Goal: Transaction & Acquisition: Purchase product/service

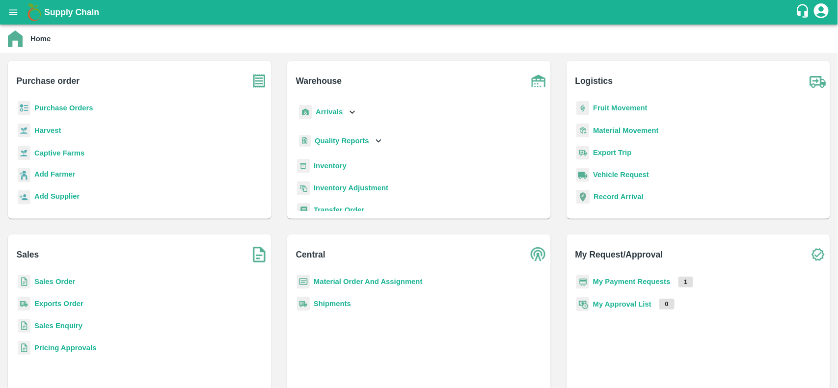
click at [43, 107] on b "Purchase Orders" at bounding box center [63, 108] width 59 height 8
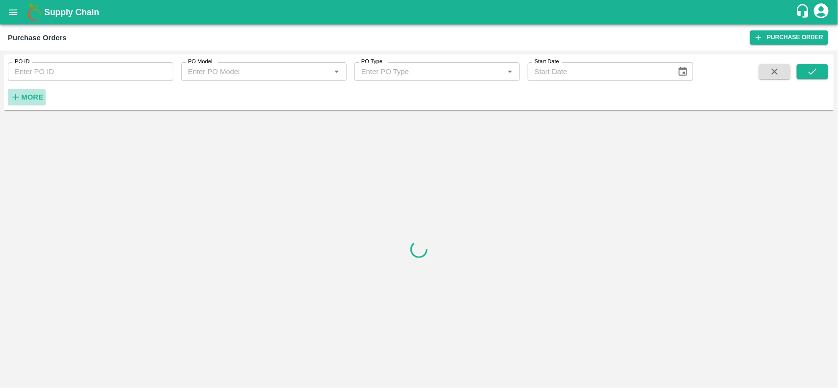
click at [32, 102] on h6 "More" at bounding box center [32, 97] width 22 height 13
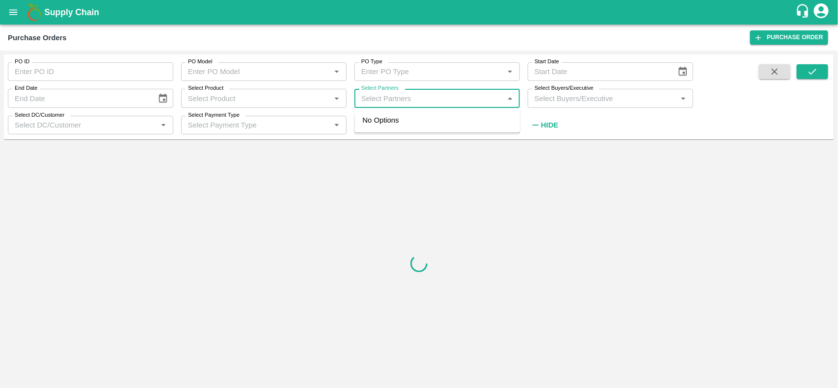
click at [376, 95] on input "Select Partners" at bounding box center [428, 98] width 143 height 13
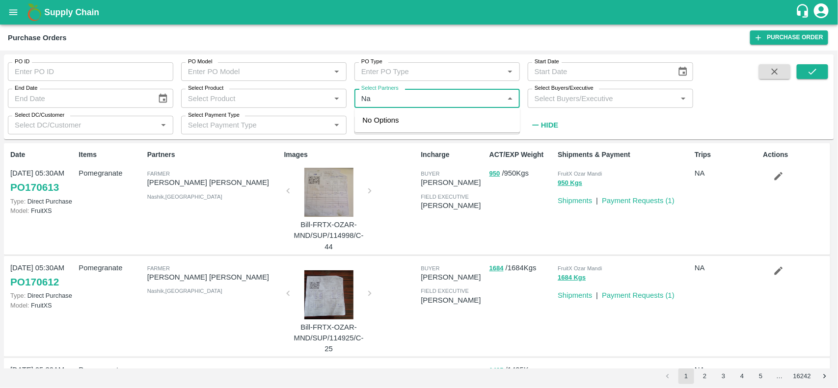
type input "N"
type input "kiran"
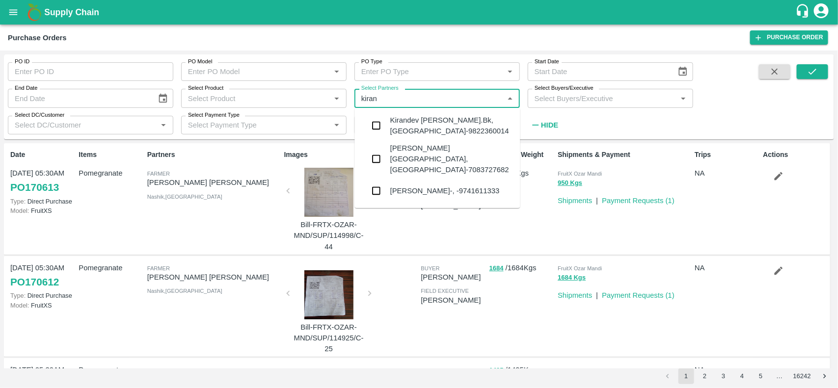
click at [422, 186] on div "NARAYANASWAMY KIRAN-, -9741611333" at bounding box center [444, 191] width 109 height 11
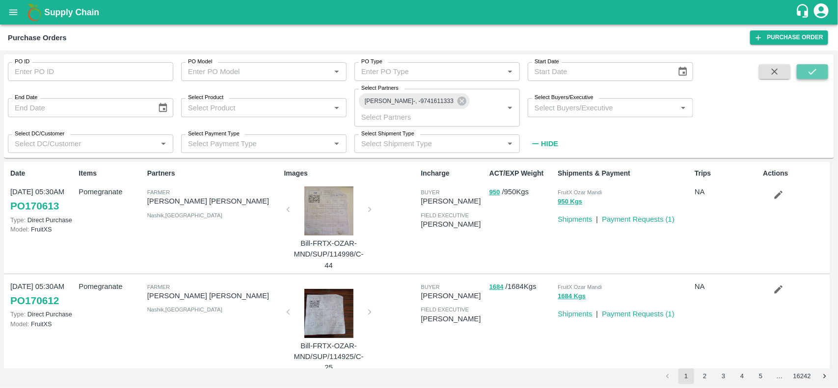
click at [815, 74] on icon "submit" at bounding box center [812, 71] width 11 height 11
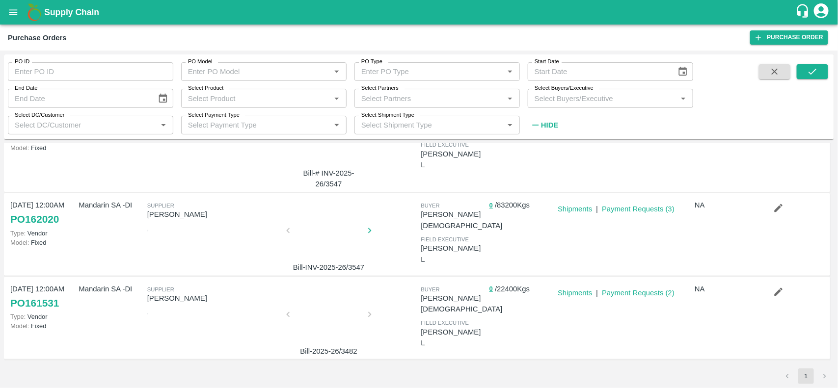
scroll to position [123, 0]
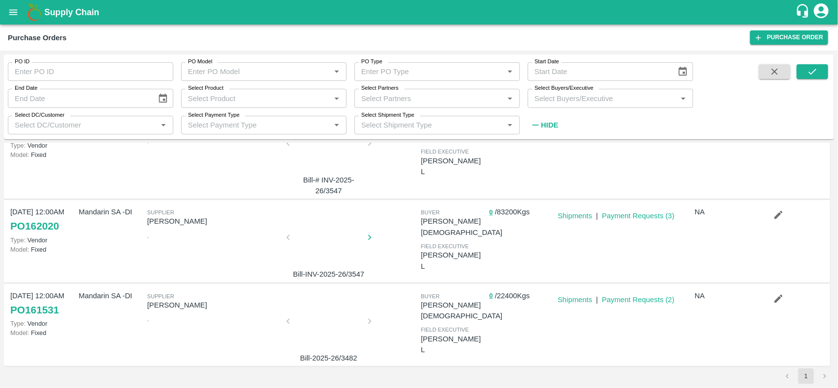
click at [488, 300] on div "0 / 22400 Kgs" at bounding box center [520, 325] width 68 height 77
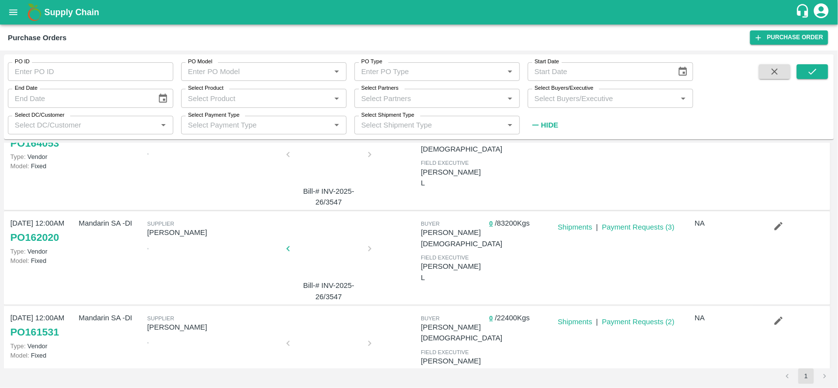
scroll to position [122, 0]
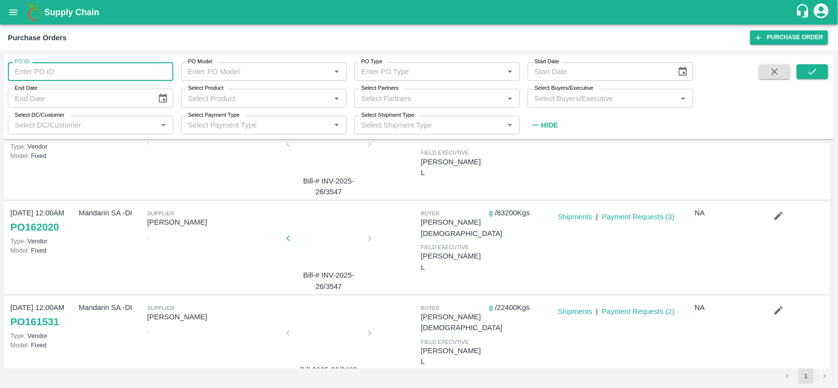
click at [68, 72] on input "PO ID" at bounding box center [90, 71] width 165 height 19
type input "170564"
click at [821, 70] on button "submit" at bounding box center [812, 71] width 31 height 15
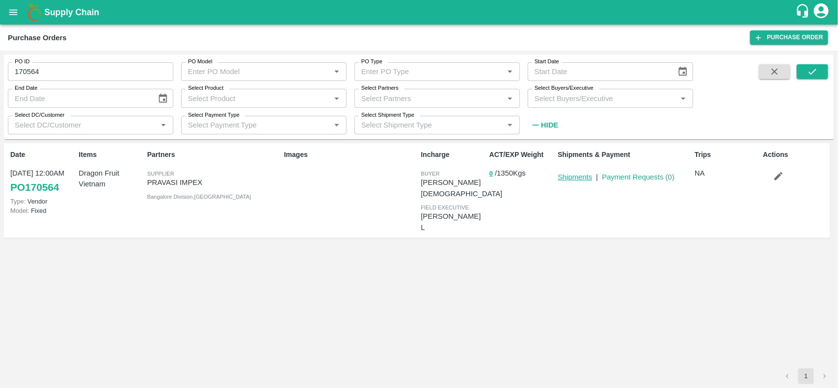
click at [573, 177] on link "Shipments" at bounding box center [575, 177] width 34 height 8
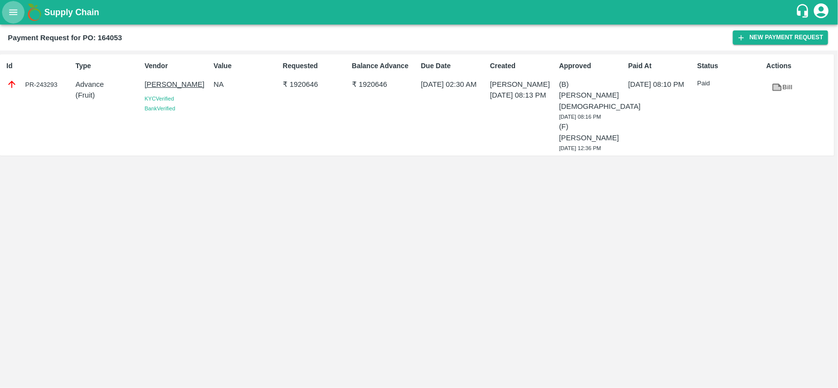
click at [11, 13] on icon "open drawer" at bounding box center [13, 12] width 11 height 11
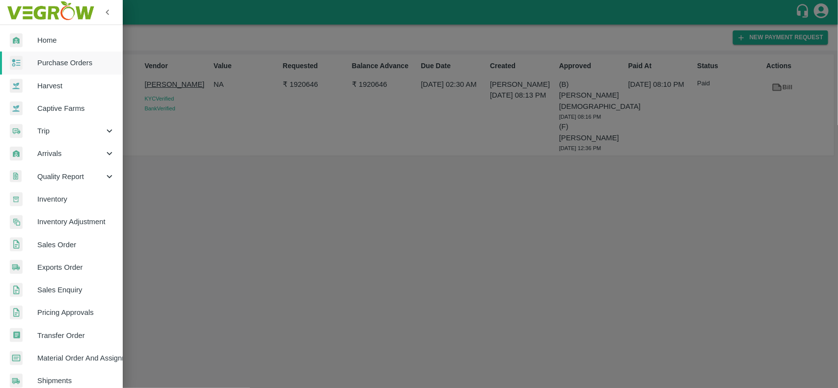
scroll to position [170, 0]
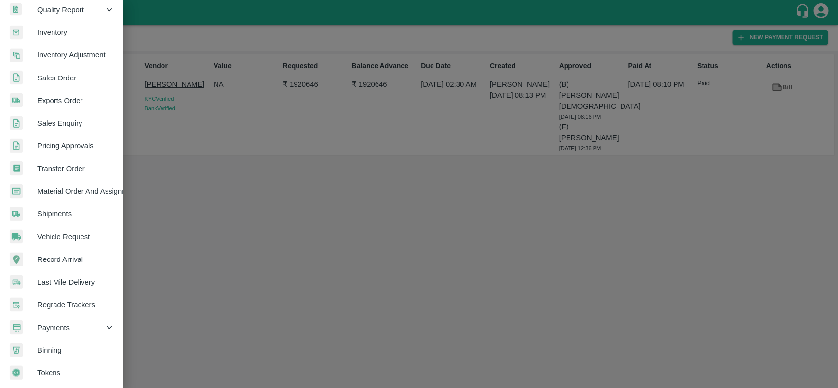
click at [57, 323] on span "Payments" at bounding box center [70, 328] width 67 height 11
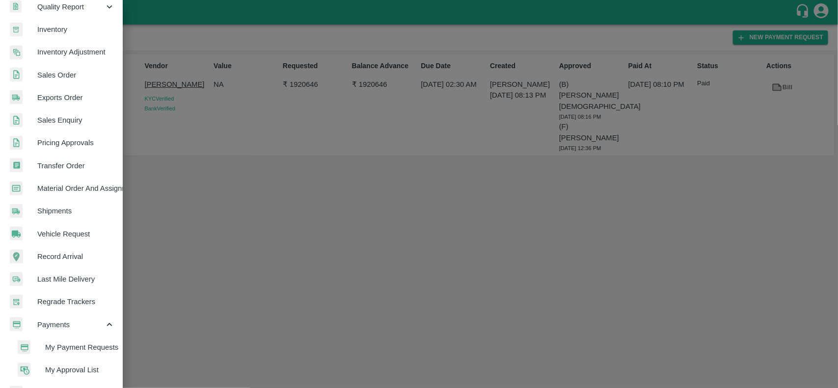
click at [62, 346] on span "My Payment Requests" at bounding box center [80, 347] width 70 height 11
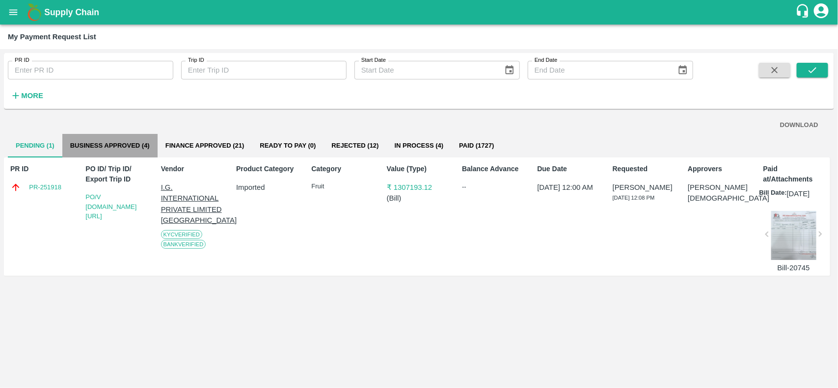
click at [122, 156] on button "Business Approved (4)" at bounding box center [109, 146] width 95 height 24
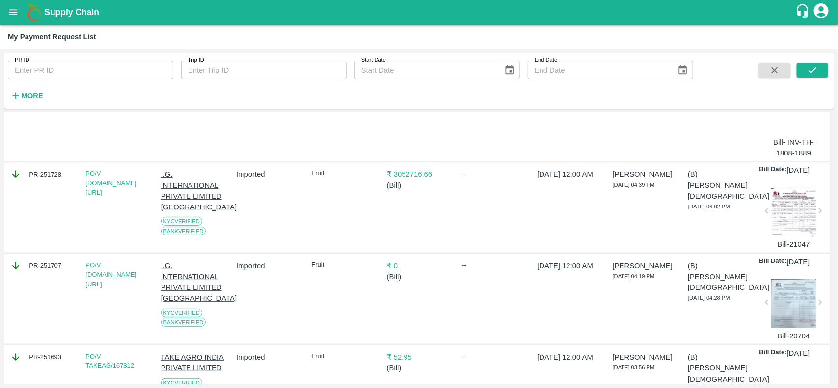
scroll to position [130, 0]
click at [34, 178] on div "PR-251728" at bounding box center [42, 172] width 64 height 11
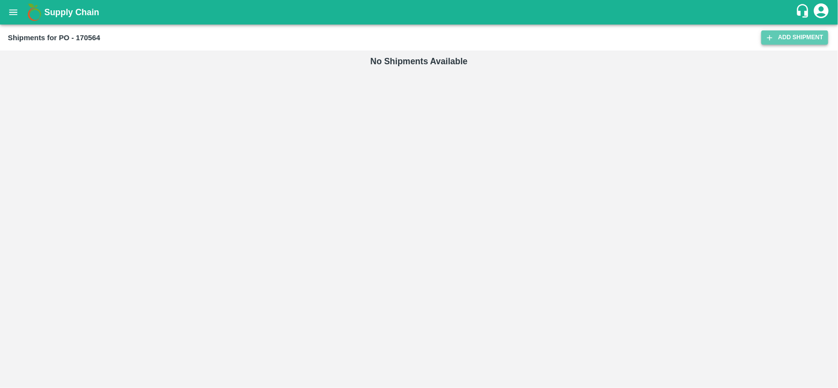
click at [769, 44] on link "Add Shipment" at bounding box center [795, 37] width 67 height 14
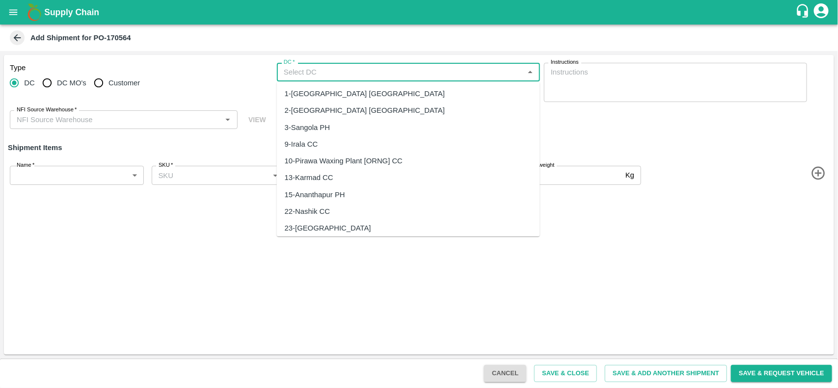
click at [305, 69] on input "DC   *" at bounding box center [400, 72] width 241 height 13
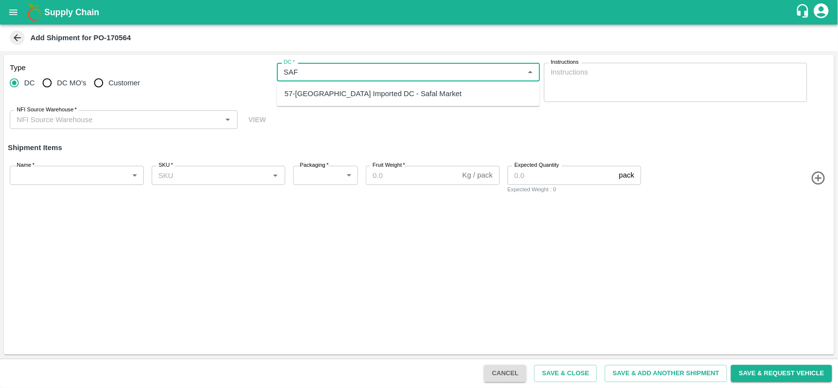
click at [312, 96] on div "57-Bangalore Imported DC - Safal Market" at bounding box center [373, 93] width 177 height 11
type input "57-Bangalore Imported DC - Safal Market"
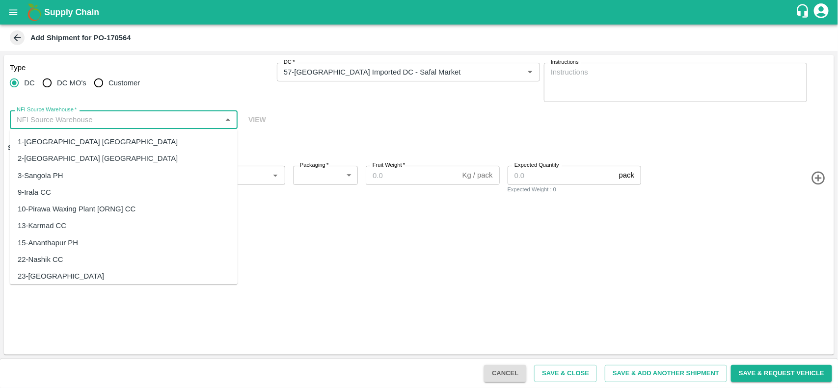
click at [113, 121] on input "NFI Source Warehouse   *" at bounding box center [116, 119] width 206 height 13
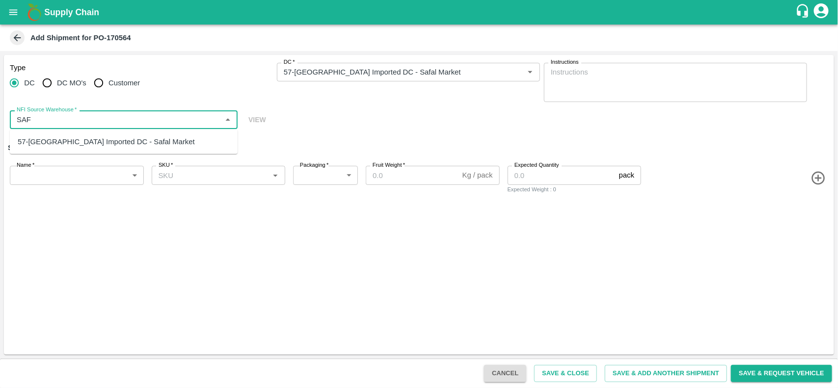
click at [110, 136] on div "57-Bangalore Imported DC - Safal Market" at bounding box center [106, 141] width 177 height 11
type input "57-Bangalore Imported DC - Safal Market"
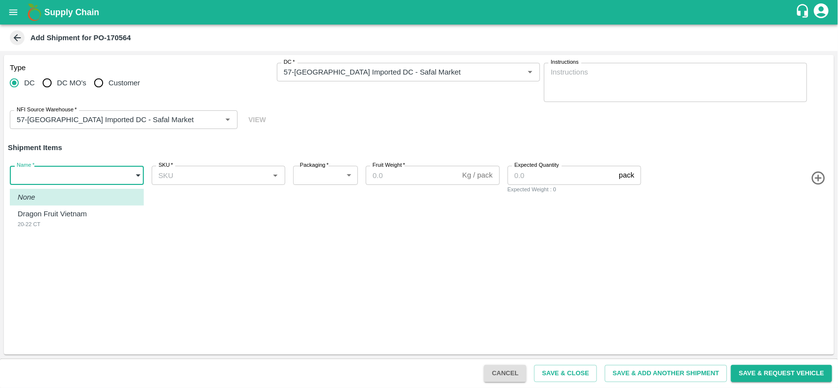
click at [75, 172] on body "Supply Chain Add Shipment for PO-170564 Type DC DC MO's Customer DC   * DC   * …" at bounding box center [419, 194] width 838 height 388
click at [62, 213] on p "Dragon Fruit Vietnam" at bounding box center [52, 214] width 69 height 11
type input "1931224"
type input "276"
type input "9"
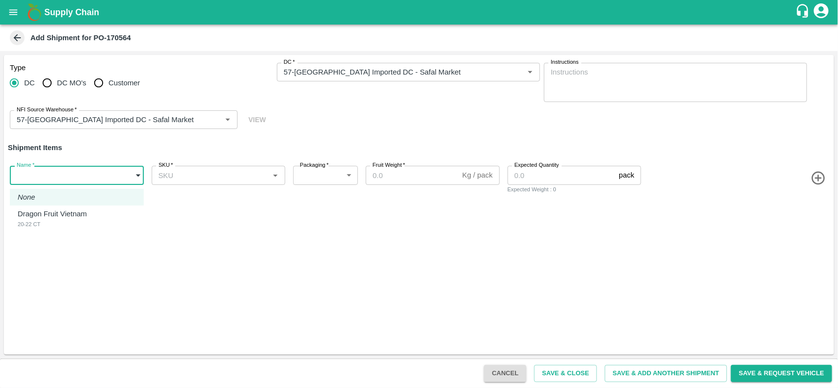
type input "150"
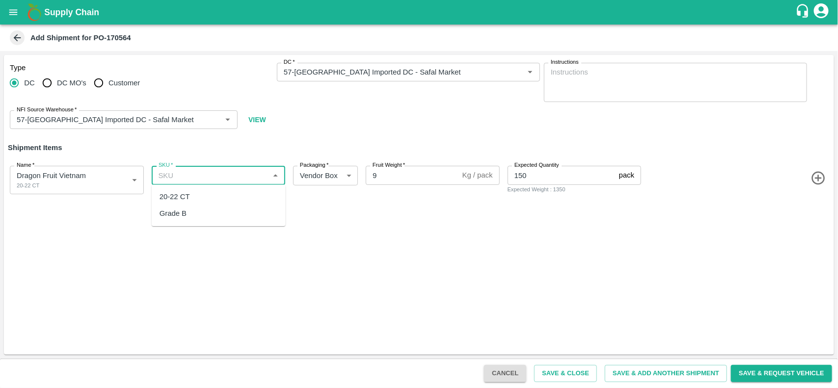
click at [194, 179] on input "SKU   *" at bounding box center [211, 175] width 112 height 13
click at [180, 200] on div "20-22 CT" at bounding box center [175, 196] width 30 height 11
type input "20-22 CT"
click at [551, 372] on button "Save & Close" at bounding box center [565, 373] width 63 height 17
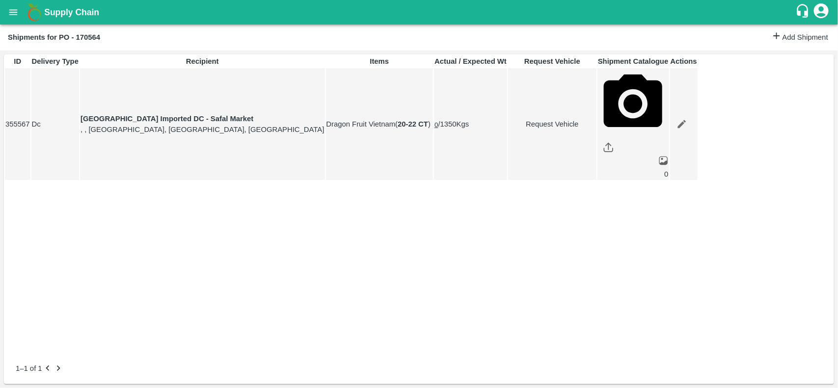
click at [10, 18] on button "open drawer" at bounding box center [13, 12] width 23 height 23
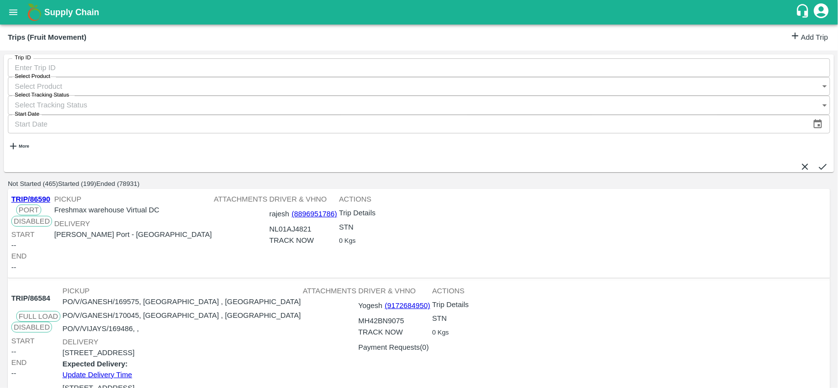
click at [797, 42] on link "Add Trip" at bounding box center [809, 37] width 38 height 14
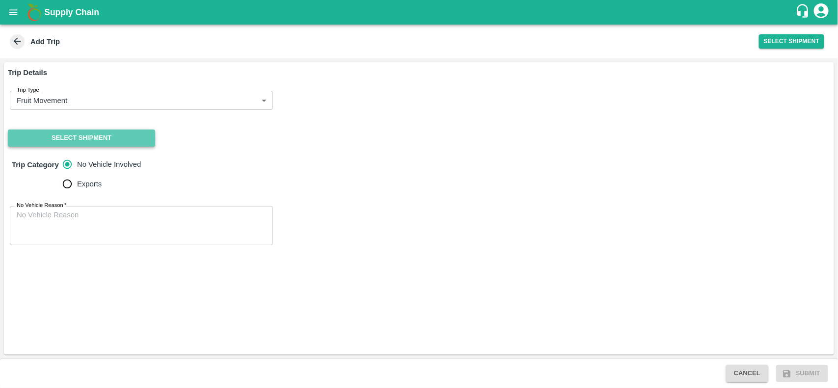
click at [89, 133] on button "Select Shipment" at bounding box center [81, 138] width 147 height 17
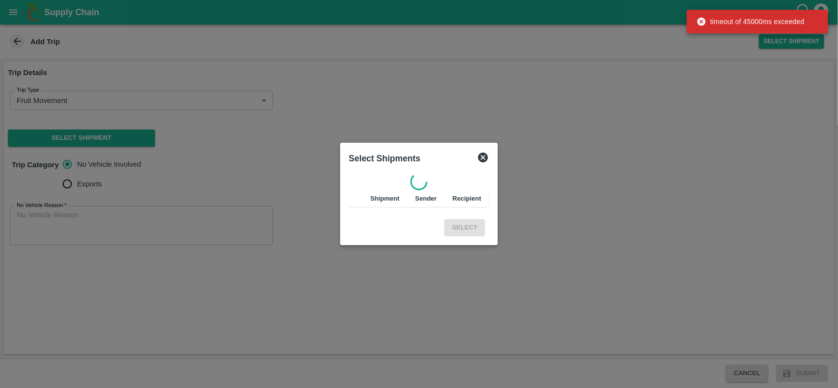
click at [485, 156] on icon at bounding box center [483, 158] width 12 height 12
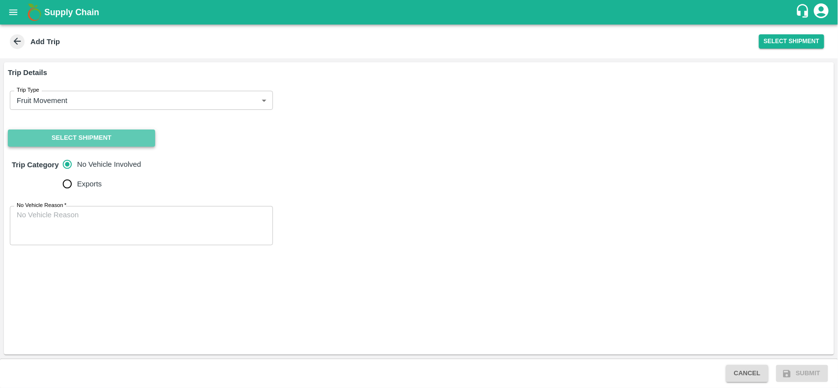
click at [77, 134] on button "Select Shipment" at bounding box center [81, 138] width 147 height 17
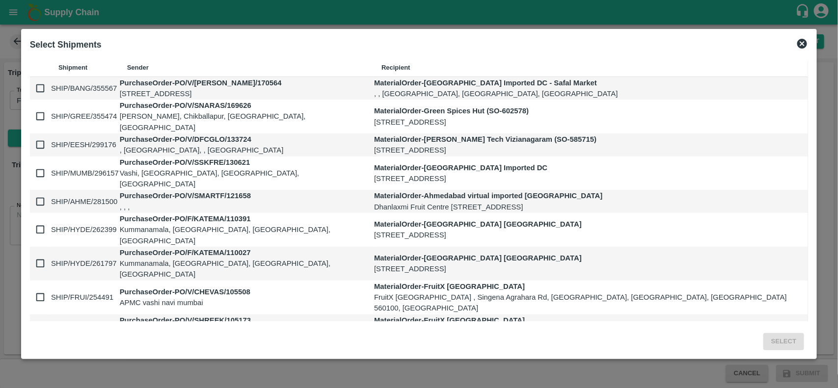
click at [50, 94] on td at bounding box center [40, 88] width 21 height 23
click at [51, 100] on td at bounding box center [40, 88] width 21 height 23
click at [39, 97] on input "checkbox" at bounding box center [40, 89] width 20 height 20
checkbox input "true"
click at [789, 339] on button "Select" at bounding box center [784, 341] width 41 height 17
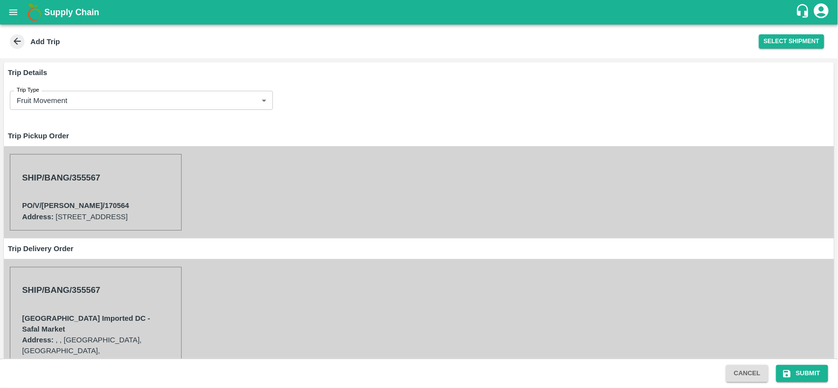
scroll to position [121, 0]
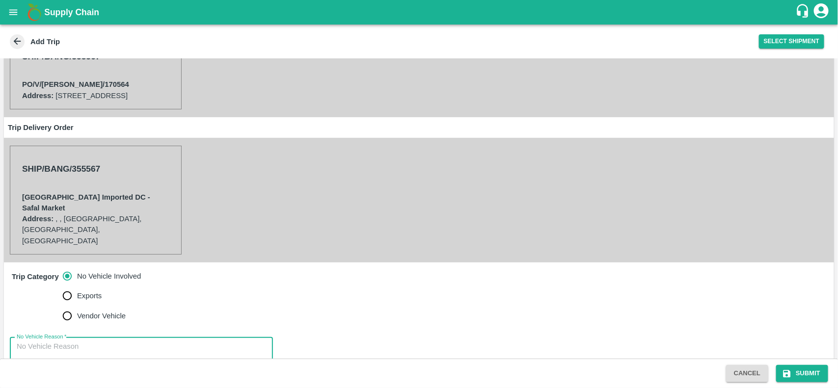
click at [120, 342] on textarea "No Vehicle Reason   *" at bounding box center [141, 357] width 249 height 31
type textarea "NA"
click at [806, 369] on button "Submit" at bounding box center [802, 373] width 52 height 17
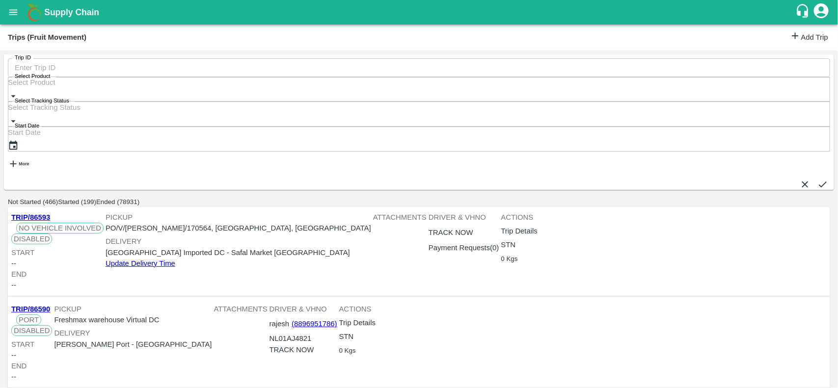
click at [205, 223] on p "PO/V/PRAVAS/170564, Bangalore Division, Karnataka" at bounding box center [239, 228] width 266 height 11
copy p "170564"
click at [15, 8] on icon "open drawer" at bounding box center [13, 12] width 11 height 11
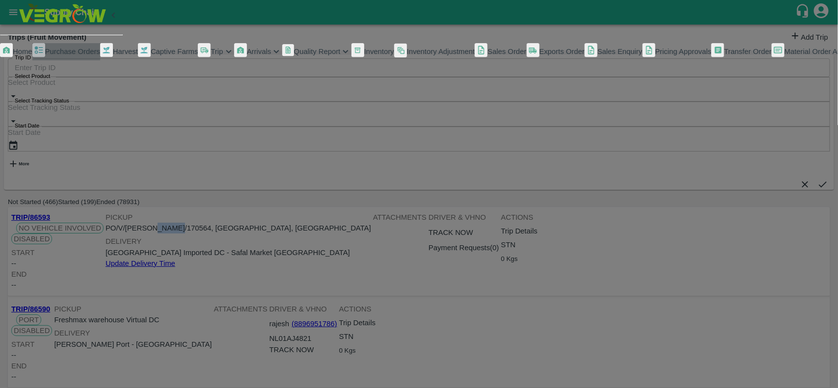
click at [58, 55] on span "Purchase Orders" at bounding box center [72, 52] width 55 height 8
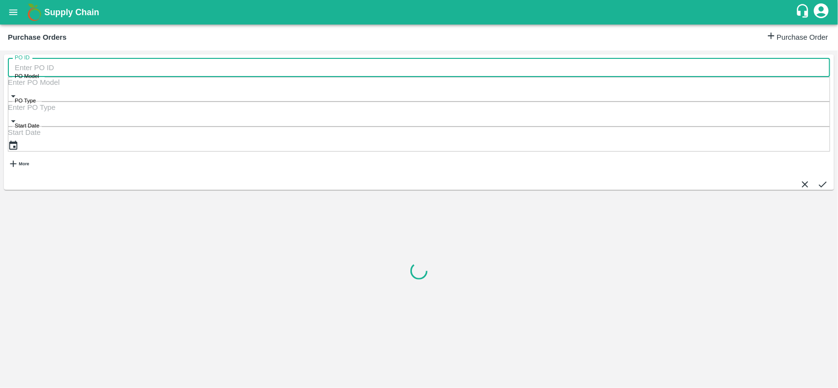
click at [75, 75] on input "PO ID" at bounding box center [426, 67] width 836 height 19
paste input "170564"
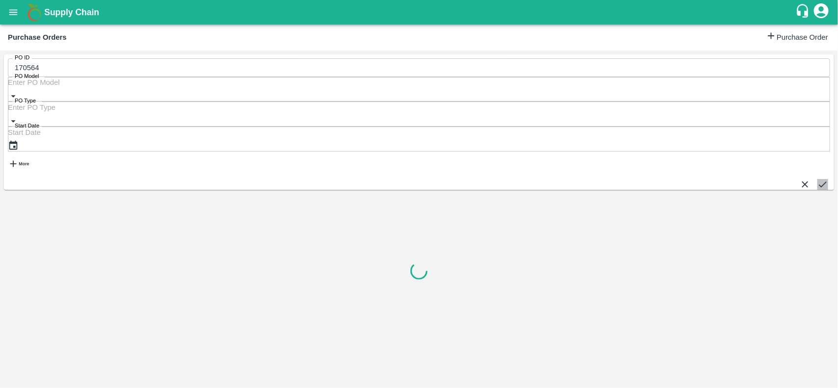
click at [818, 179] on button "submit" at bounding box center [823, 184] width 11 height 11
click at [818, 179] on icon "submit" at bounding box center [823, 184] width 11 height 11
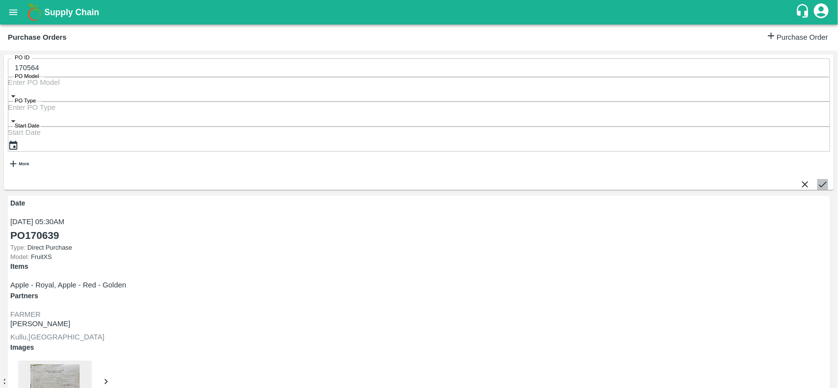
click at [824, 179] on button "submit" at bounding box center [823, 184] width 11 height 11
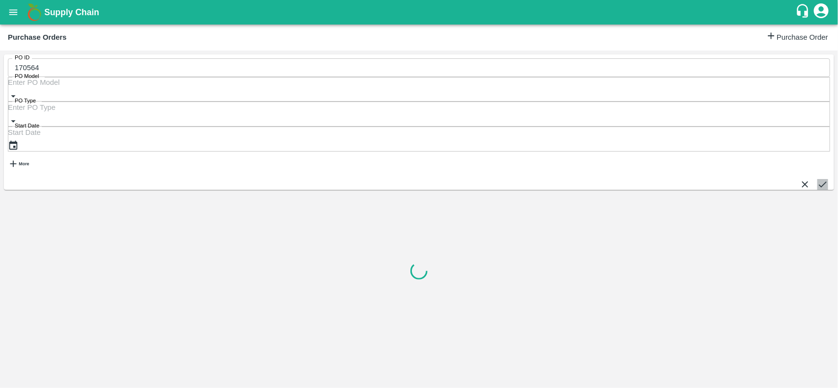
click at [818, 179] on icon "submit" at bounding box center [823, 184] width 11 height 11
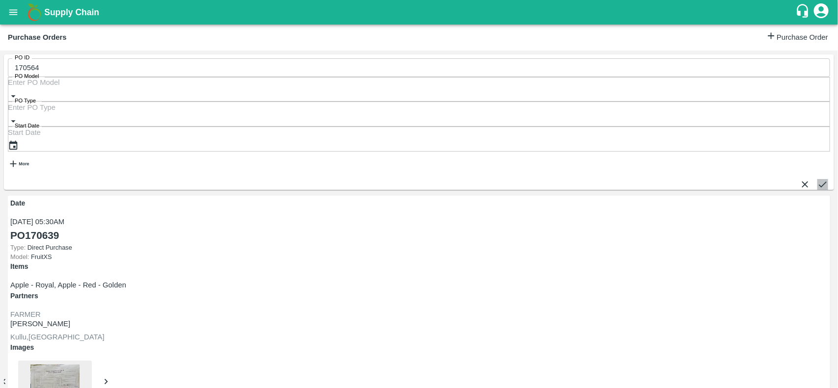
click at [818, 179] on icon "submit" at bounding box center [823, 184] width 11 height 11
click at [825, 179] on button "submit" at bounding box center [823, 184] width 11 height 11
click at [818, 179] on icon "submit" at bounding box center [823, 184] width 11 height 11
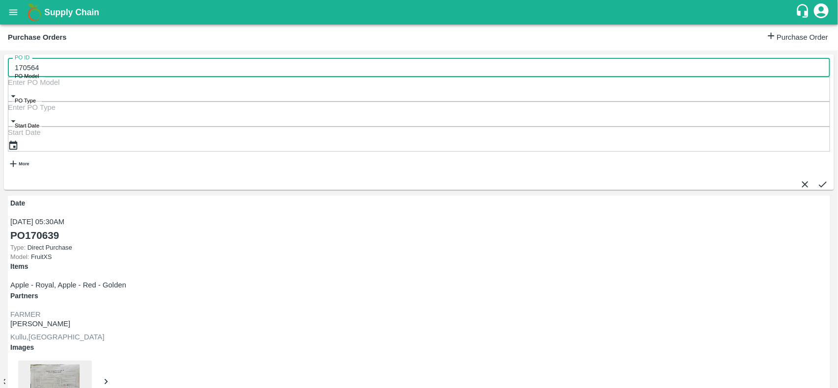
click at [85, 73] on input "170564" at bounding box center [426, 67] width 836 height 19
type input "170564"
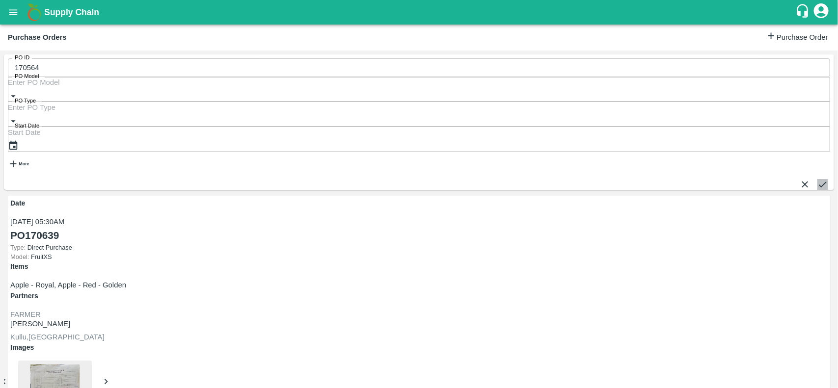
click at [818, 179] on button "submit" at bounding box center [823, 184] width 11 height 11
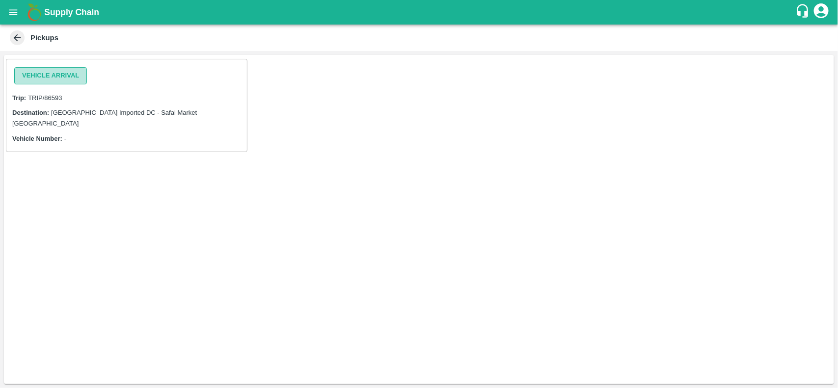
click at [70, 79] on button "Vehicle Arrival" at bounding box center [50, 75] width 73 height 17
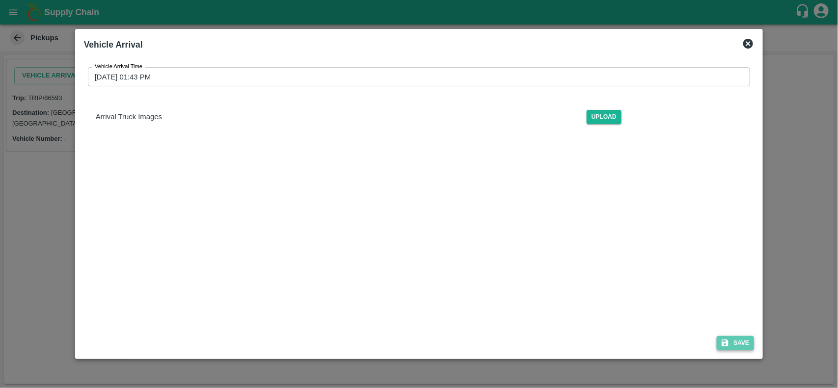
click at [732, 345] on button "Save" at bounding box center [735, 343] width 37 height 14
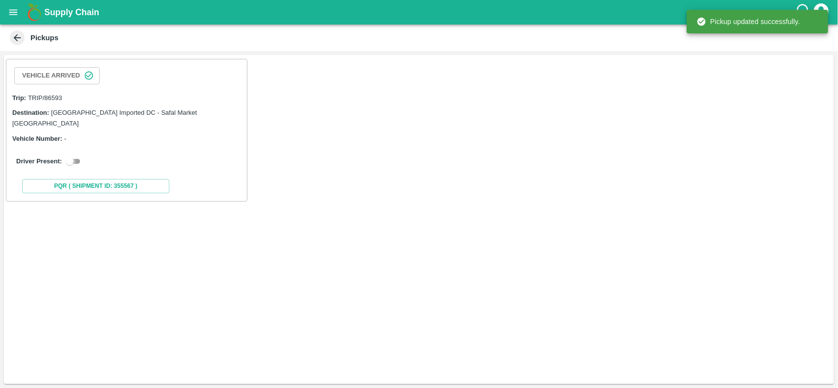
click at [72, 156] on input "checkbox" at bounding box center [69, 162] width 35 height 12
checkbox input "true"
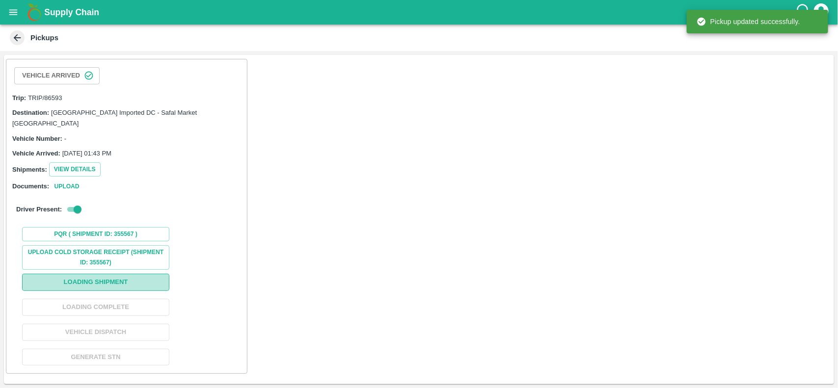
click at [113, 278] on button "Loading Shipment" at bounding box center [95, 282] width 147 height 17
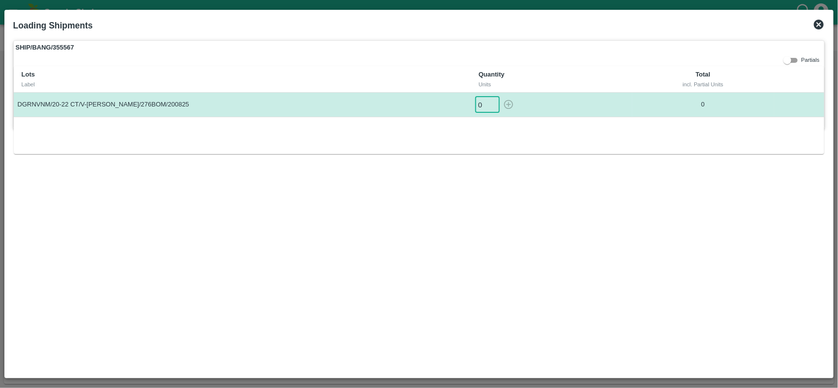
click at [485, 104] on input "0" at bounding box center [487, 105] width 25 height 16
click at [506, 106] on icon "button" at bounding box center [508, 104] width 11 height 11
type input "0"
click at [816, 26] on icon at bounding box center [819, 25] width 10 height 10
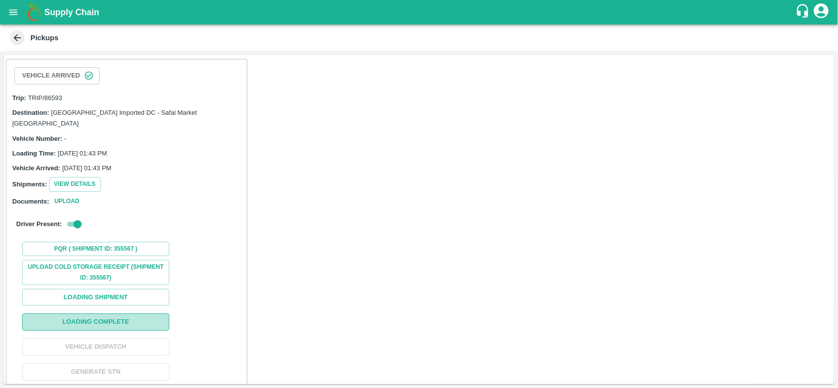
click at [70, 318] on button "Loading Complete" at bounding box center [95, 322] width 147 height 17
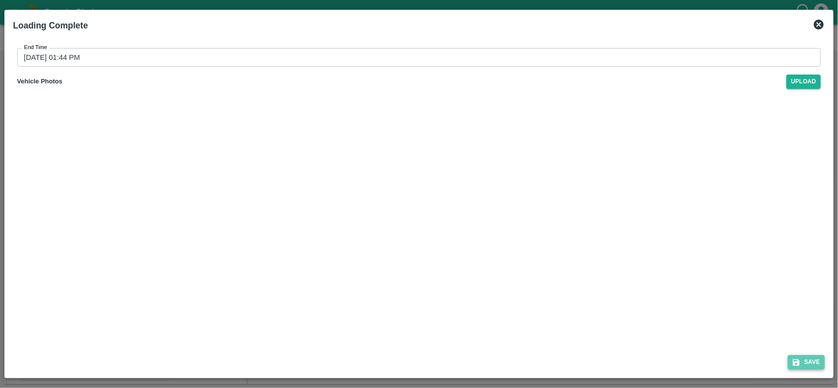
click at [822, 360] on button "Save" at bounding box center [806, 362] width 37 height 14
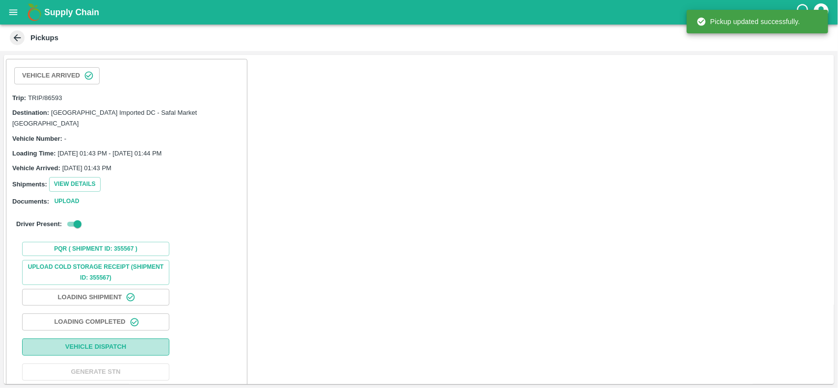
click at [126, 342] on button "Vehicle Dispatch" at bounding box center [95, 347] width 147 height 17
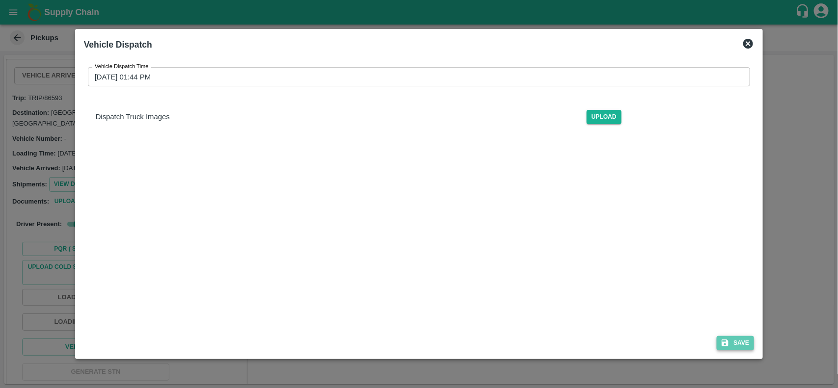
click at [729, 344] on icon "submit" at bounding box center [725, 343] width 7 height 7
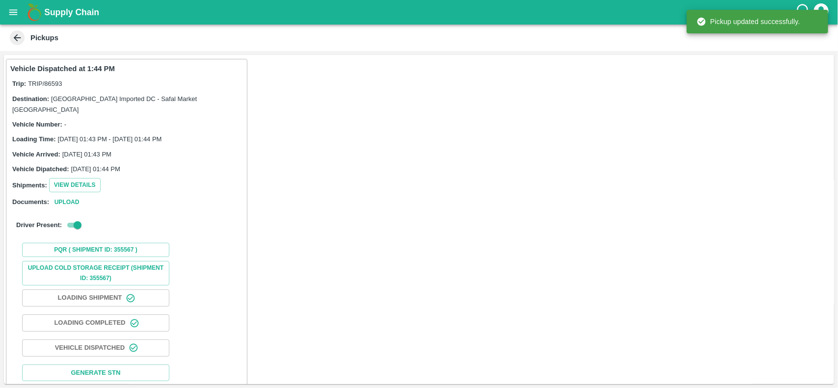
click at [18, 38] on icon at bounding box center [17, 37] width 11 height 11
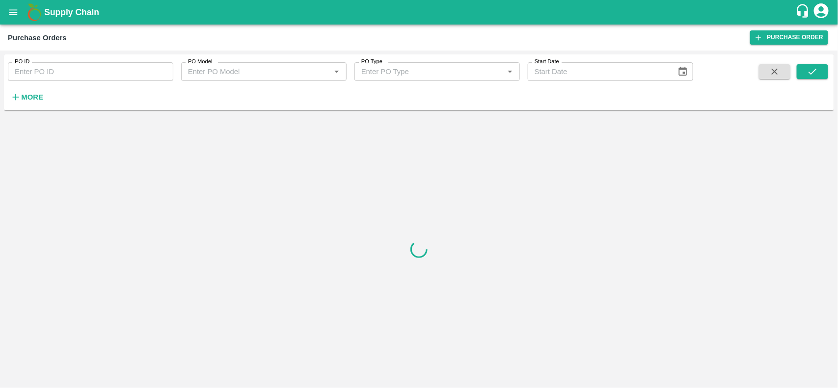
click at [16, 96] on icon "button" at bounding box center [15, 97] width 11 height 11
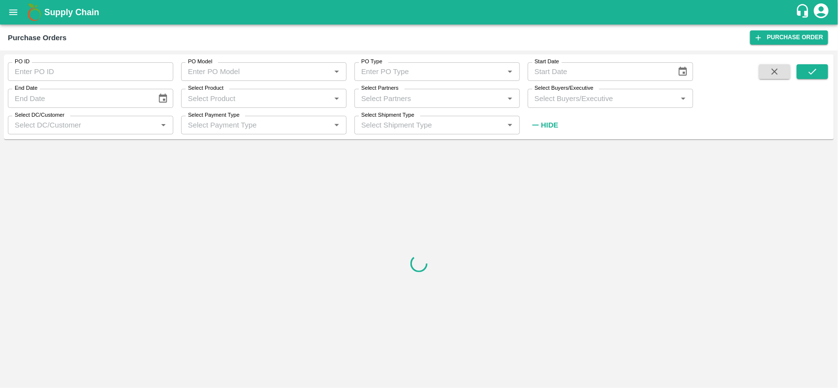
click at [382, 99] on input "Select Partners" at bounding box center [428, 98] width 143 height 13
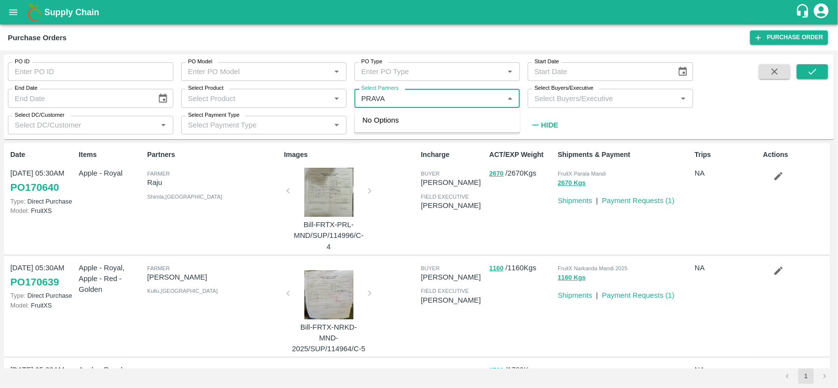
type input "PRAVAS"
click at [386, 124] on input "checkbox" at bounding box center [377, 131] width 20 height 20
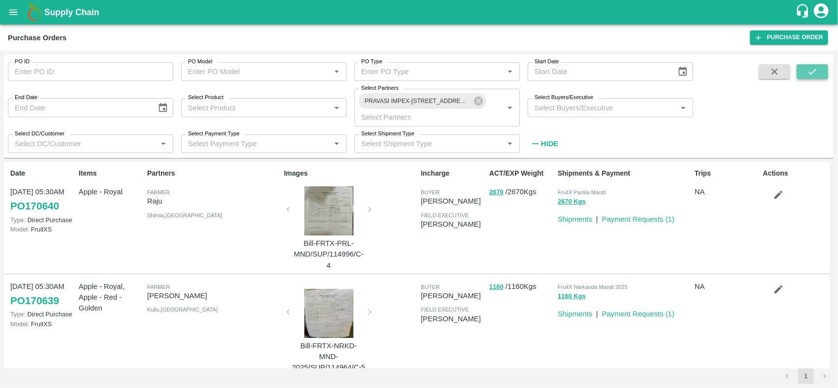
click at [820, 67] on button "submit" at bounding box center [812, 71] width 31 height 15
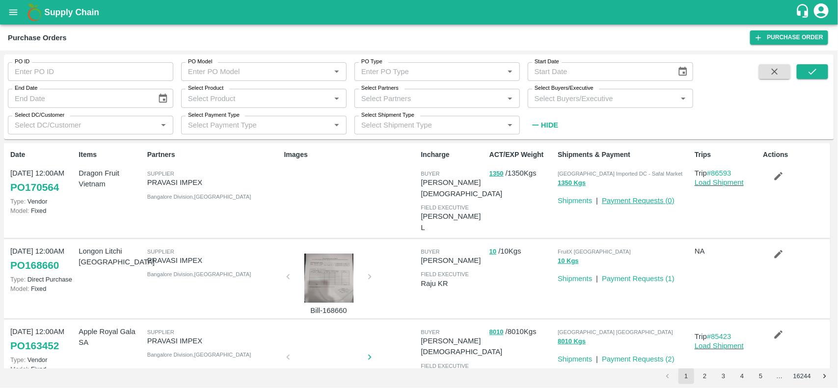
click at [634, 198] on link "Payment Requests ( 0 )" at bounding box center [638, 201] width 73 height 8
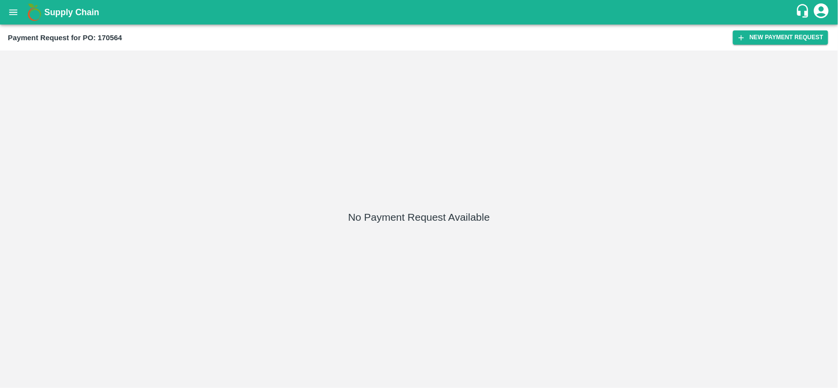
click at [789, 46] on div "Payment Request for PO: 170564 New Payment Request" at bounding box center [419, 38] width 838 height 26
click at [776, 39] on button "New Payment Request" at bounding box center [780, 37] width 95 height 14
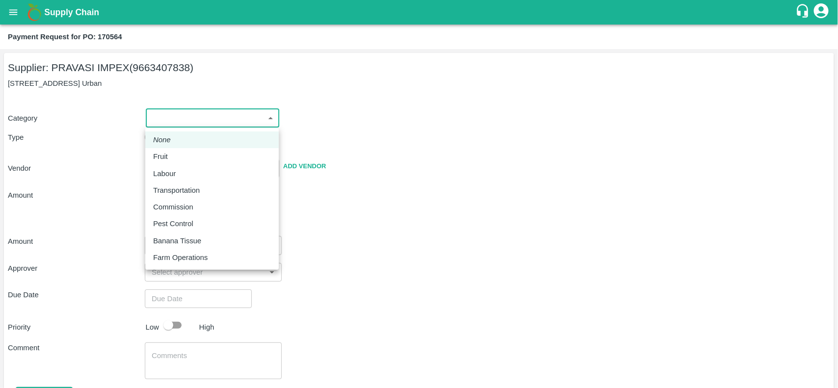
click at [168, 119] on body "Supply Chain Payment Request for PO: 170564 Supplier: PRAVASI IMPEX (9663407838…" at bounding box center [419, 194] width 838 height 388
click at [164, 155] on p "Fruit" at bounding box center [160, 156] width 15 height 11
type input "1"
type input "PRAVASI IMPEX - 9663407838(Supplier)"
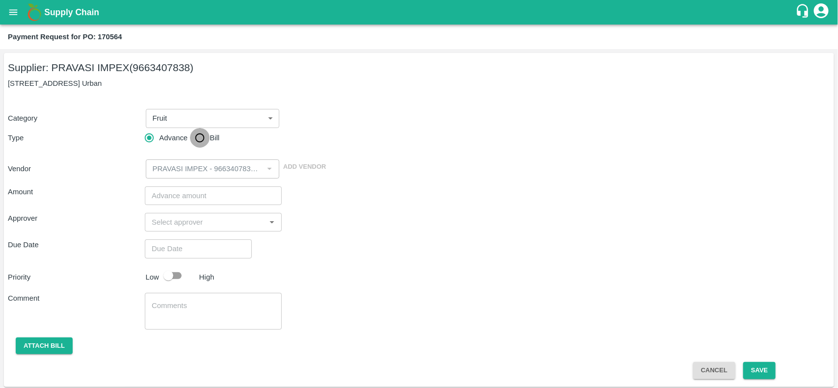
click at [199, 134] on input "Bill" at bounding box center [200, 138] width 20 height 20
radio input "true"
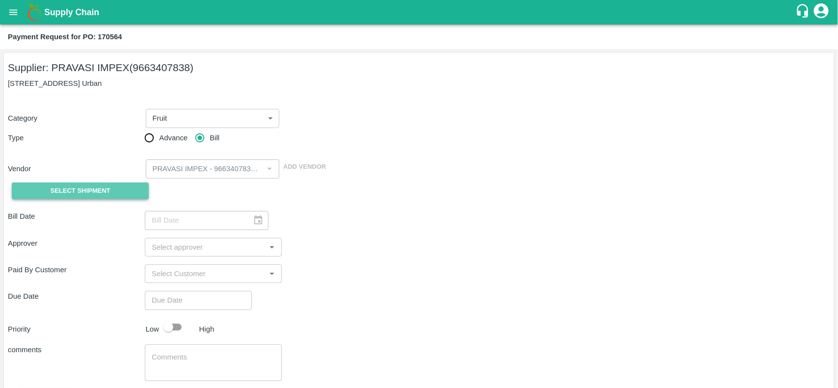
click at [92, 192] on span "Select Shipment" at bounding box center [81, 191] width 60 height 11
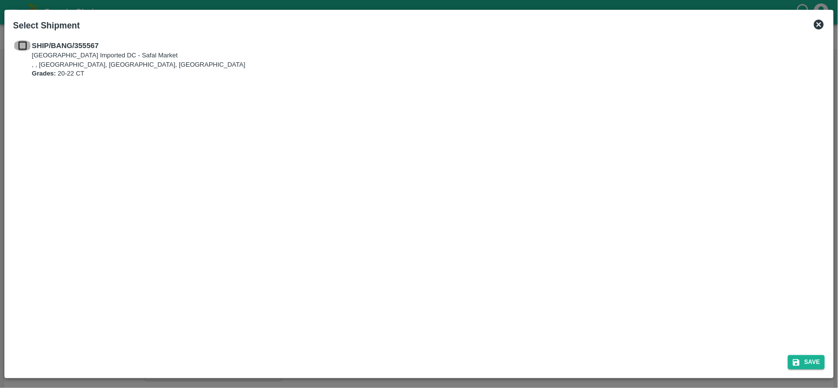
click at [20, 45] on input "checkbox" at bounding box center [22, 45] width 19 height 11
checkbox input "true"
click at [819, 364] on button "Save" at bounding box center [806, 362] width 37 height 14
type input "[DATE]"
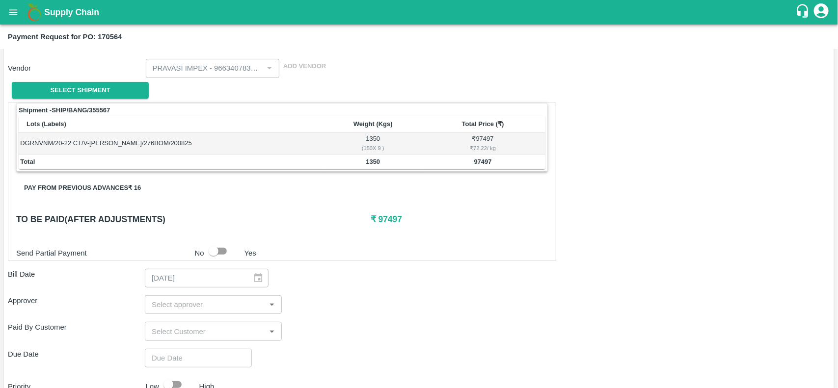
scroll to position [101, 0]
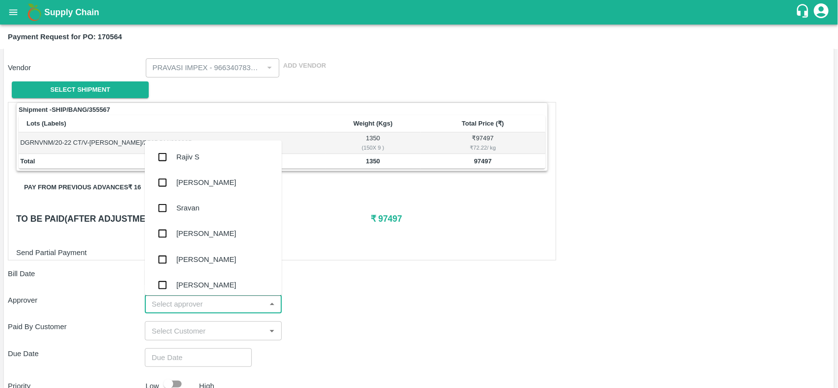
click at [199, 306] on input "input" at bounding box center [205, 304] width 115 height 13
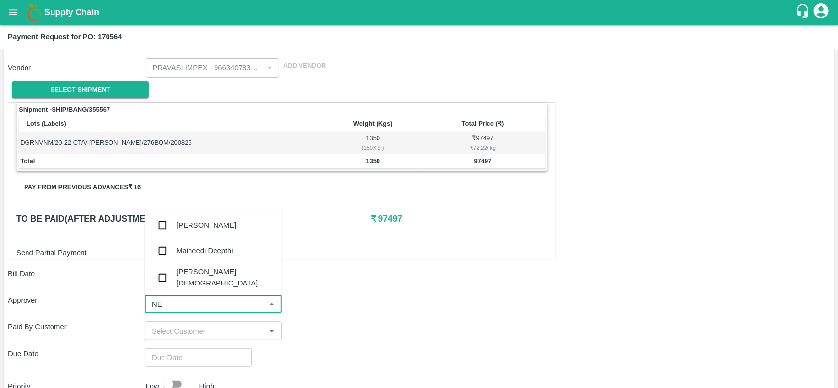
type input "NEE"
click at [190, 280] on div "[PERSON_NAME][DEMOGRAPHIC_DATA]" at bounding box center [225, 278] width 98 height 22
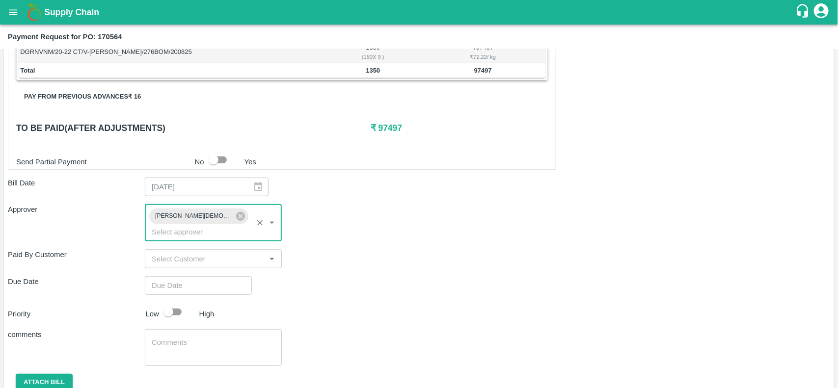
scroll to position [192, 0]
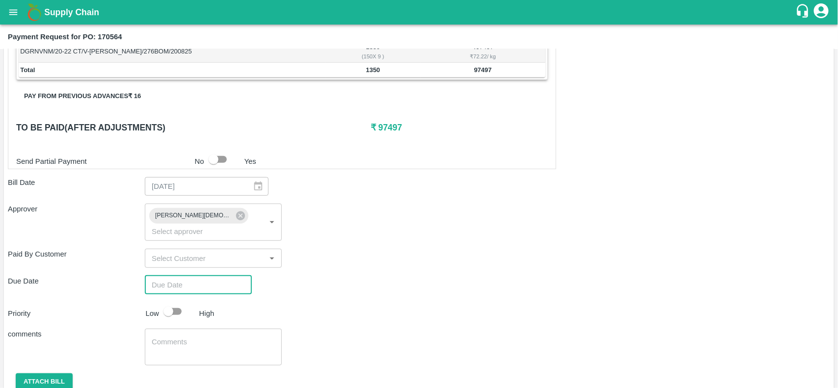
type input "DD/MM/YYYY hh:mm aa"
click at [181, 276] on input "DD/MM/YYYY hh:mm aa" at bounding box center [195, 285] width 100 height 19
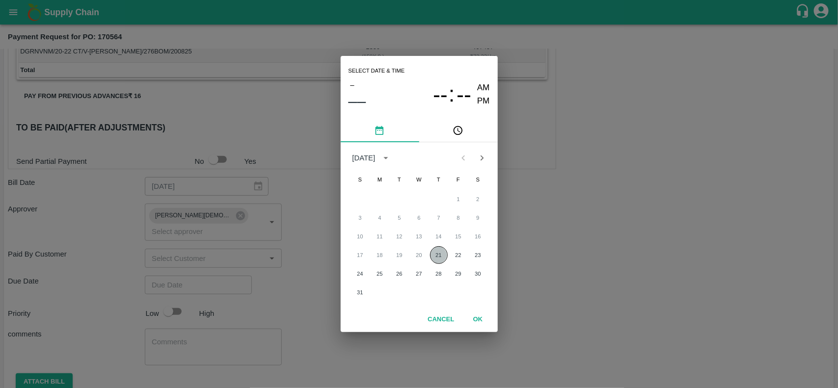
click at [435, 255] on button "21" at bounding box center [439, 255] width 18 height 18
type input "21/08/2025 12:00 AM"
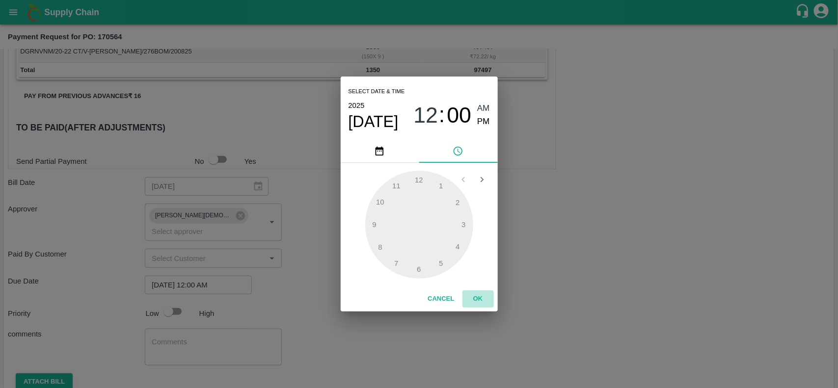
click at [478, 305] on button "OK" at bounding box center [478, 299] width 31 height 17
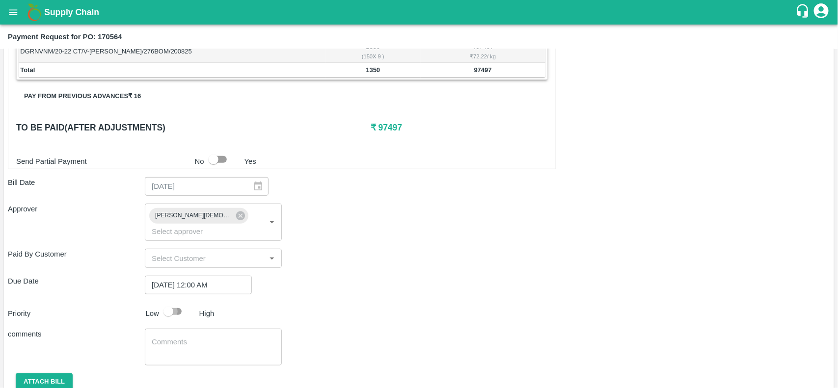
click at [169, 302] on input "checkbox" at bounding box center [168, 311] width 56 height 19
checkbox input "true"
click at [55, 374] on button "Attach bill" at bounding box center [44, 382] width 57 height 17
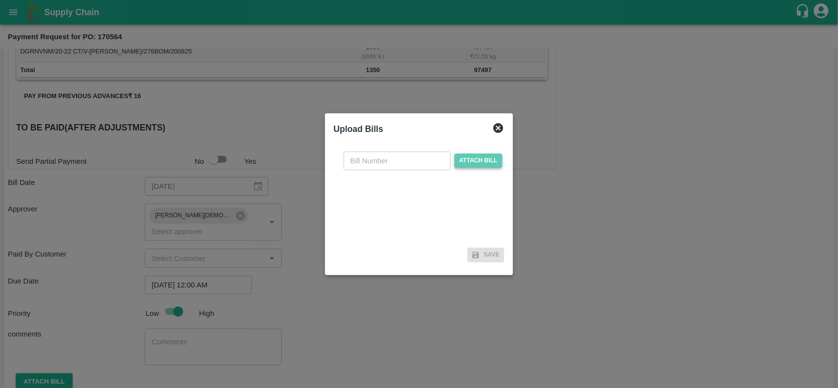
click at [478, 164] on span "Attach bill" at bounding box center [479, 161] width 48 height 14
click at [0, 0] on input "Attach bill" at bounding box center [0, 0] width 0 height 0
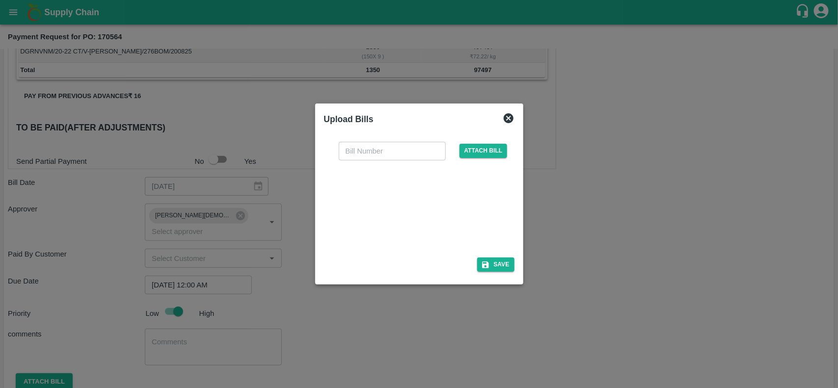
click at [384, 209] on div at bounding box center [417, 206] width 147 height 52
click at [372, 147] on input "text" at bounding box center [392, 151] width 107 height 19
paste input "PI-MFK-982/25-26"
type input "PI-MFK-982/25-26"
click at [495, 268] on button "Save" at bounding box center [495, 265] width 37 height 14
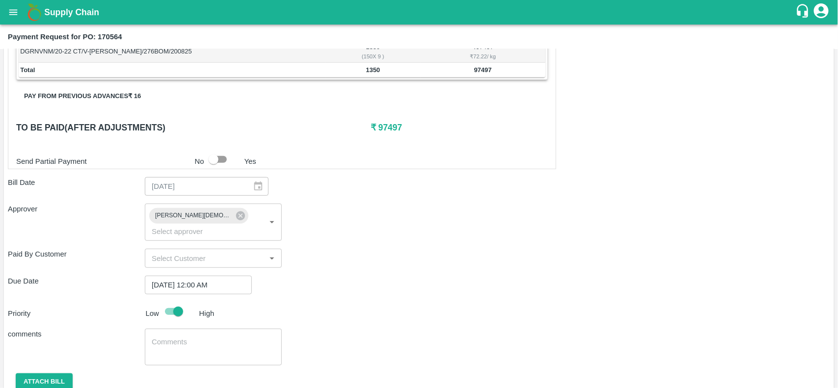
scroll to position [272, 0]
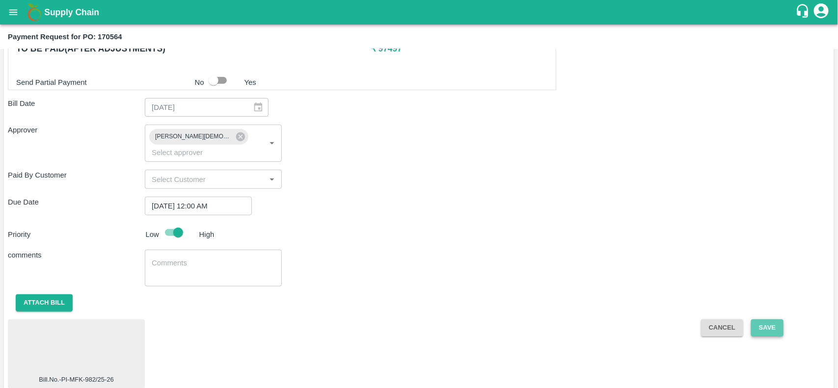
click at [756, 320] on button "Save" at bounding box center [767, 328] width 32 height 17
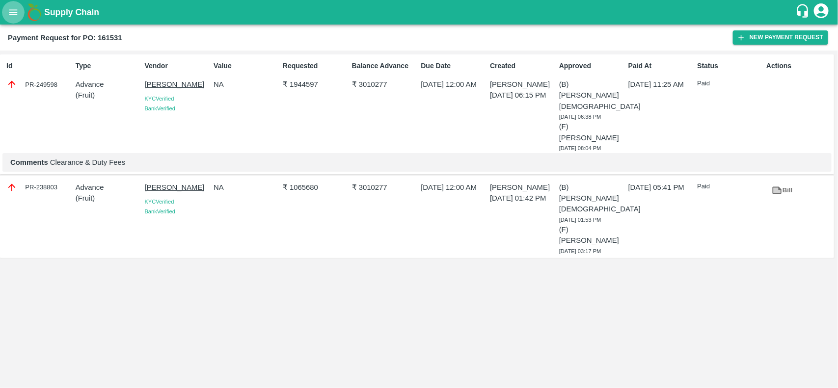
click at [18, 13] on icon "open drawer" at bounding box center [13, 12] width 11 height 11
